Goal: Transaction & Acquisition: Download file/media

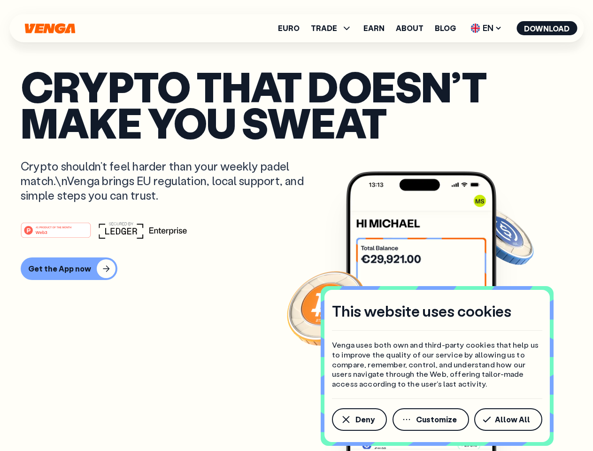
click at [296, 225] on div "#1 PRODUCT OF THE MONTH Web3" at bounding box center [296, 230] width 551 height 17
click at [359, 419] on span "Deny" at bounding box center [364, 419] width 19 height 8
click at [431, 419] on img at bounding box center [421, 328] width 150 height 314
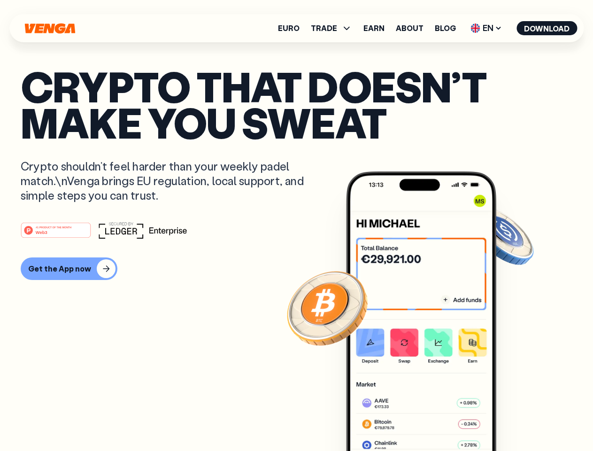
click at [510, 419] on article "Crypto that doesn’t make you sweat Crypto shouldn’t feel harder than your weekl…" at bounding box center [296, 244] width 551 height 352
click at [334, 28] on span "TRADE" at bounding box center [324, 28] width 26 height 8
click at [486, 28] on span "EN" at bounding box center [486, 28] width 38 height 15
click at [547, 28] on button "Download" at bounding box center [546, 28] width 61 height 14
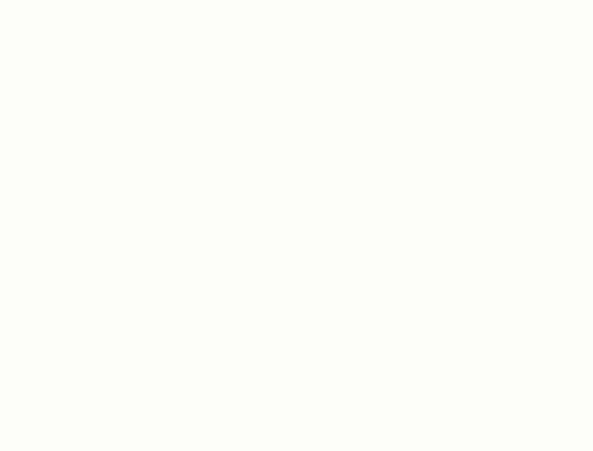
click at [296, 0] on html "This website uses cookies Venga uses both own and third-party cookies that help…" at bounding box center [296, 0] width 593 height 0
click at [68, 0] on html "This website uses cookies Venga uses both own and third-party cookies that help…" at bounding box center [296, 0] width 593 height 0
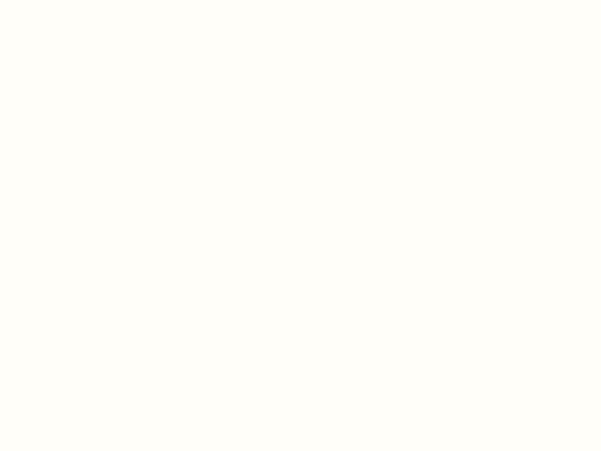
click at [57, 0] on html "This website uses cookies Venga uses both own and third-party cookies that help…" at bounding box center [300, 0] width 601 height 0
